Goal: Transaction & Acquisition: Purchase product/service

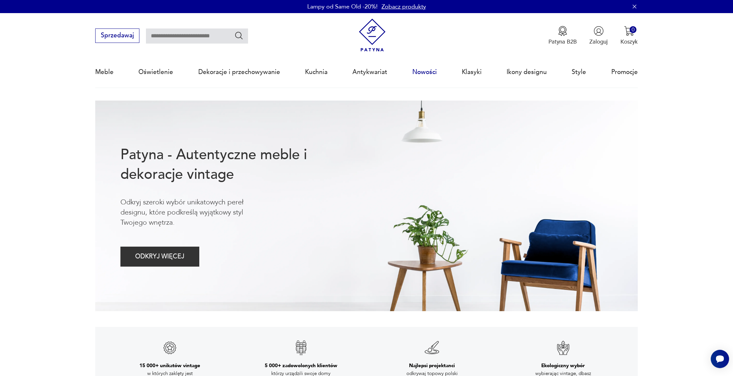
click at [428, 73] on link "Nowości" at bounding box center [424, 72] width 25 height 30
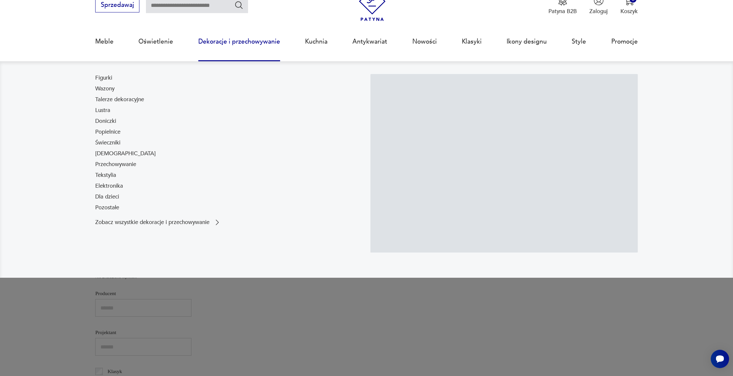
scroll to position [49, 0]
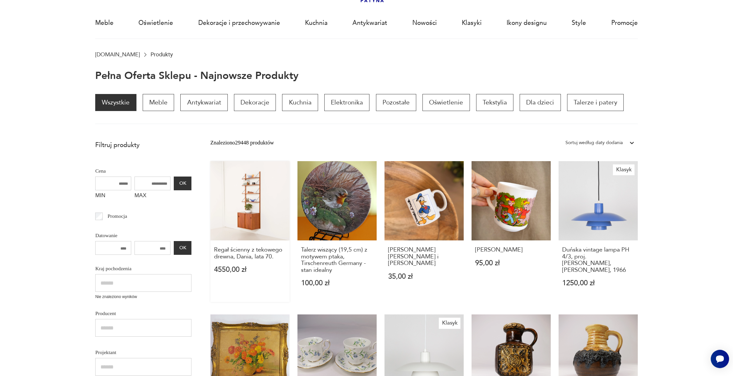
click at [261, 223] on link "Regał ścienny z tekowego drewna, Dania, lata 70. 4550,00 zł" at bounding box center [249, 231] width 79 height 141
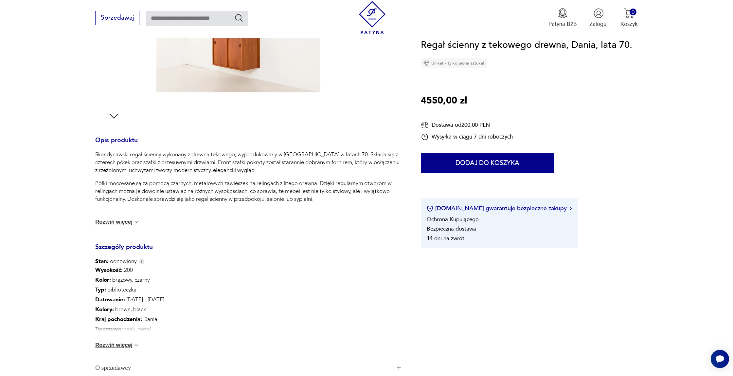
scroll to position [223, 0]
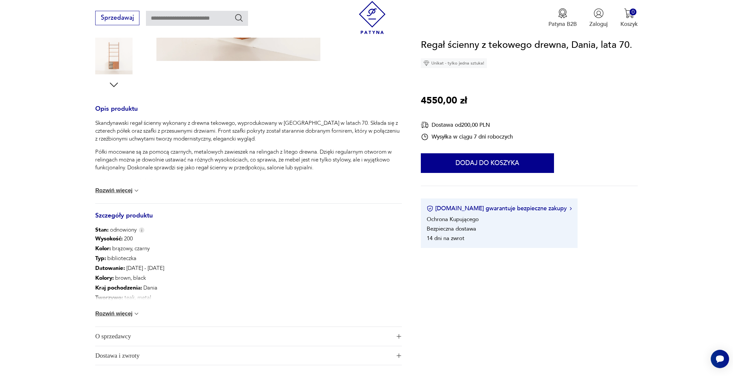
click at [110, 312] on button "Rozwiń więcej" at bounding box center [117, 313] width 45 height 7
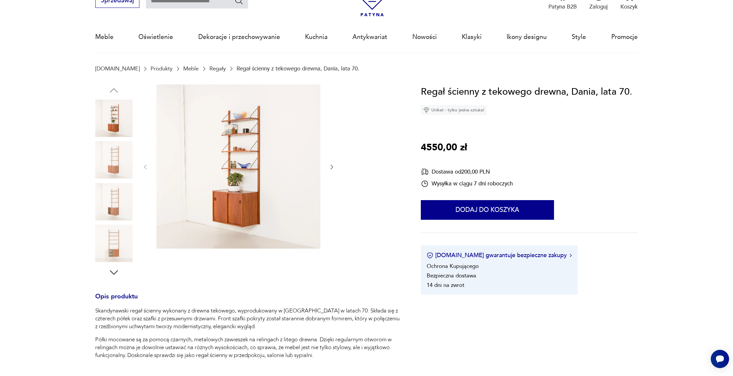
scroll to position [0, 0]
